Goal: Transaction & Acquisition: Book appointment/travel/reservation

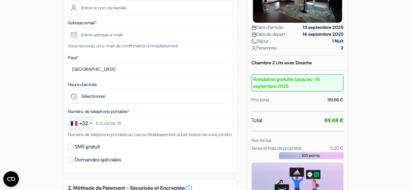
scroll to position [163, 0]
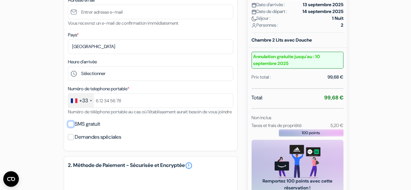
click at [73, 127] on input "SMS gratuit" at bounding box center [71, 124] width 6 height 6
checkbox input "true"
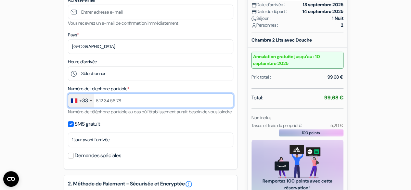
click at [103, 103] on input "text" at bounding box center [150, 100] width 165 height 15
type input "+33671295638"
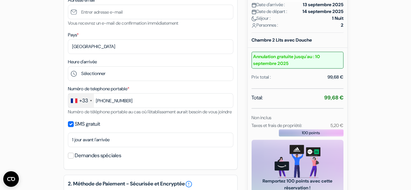
type input "Mathilde"
type input "CHARLES"
type input "[EMAIL_ADDRESS][DOMAIN_NAME]"
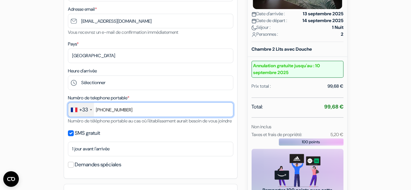
scroll to position [195, 0]
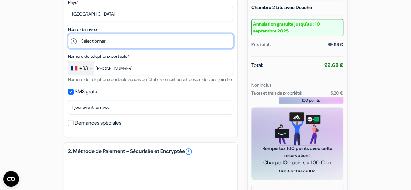
click at [126, 43] on select "Sélectionner 15:00 16:00 17:00 18:00 19:00 20:00 21:00 22:00 23:00 0:00" at bounding box center [150, 41] width 165 height 15
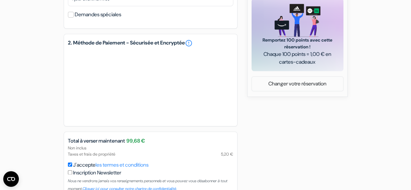
scroll to position [348, 0]
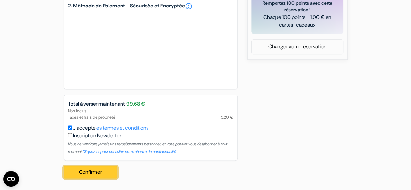
click at [95, 173] on button "Confirmer Loading..." at bounding box center [91, 172] width 54 height 12
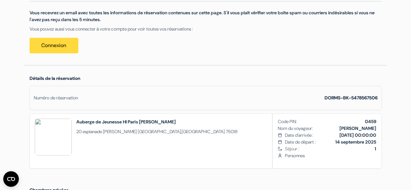
scroll to position [130, 0]
